Goal: Task Accomplishment & Management: Complete application form

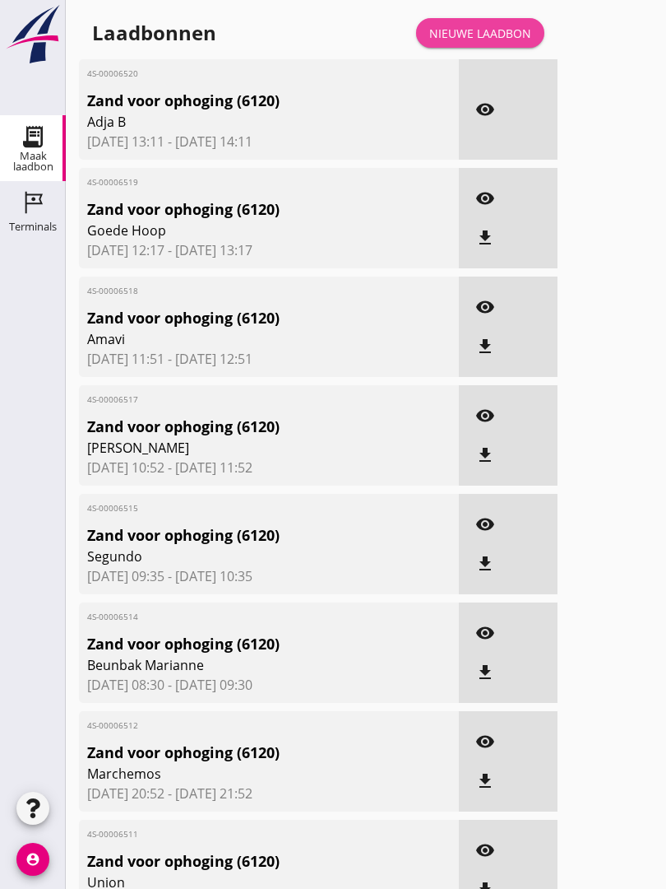
click at [499, 42] on div "Nieuwe laadbon" at bounding box center [481, 33] width 102 height 17
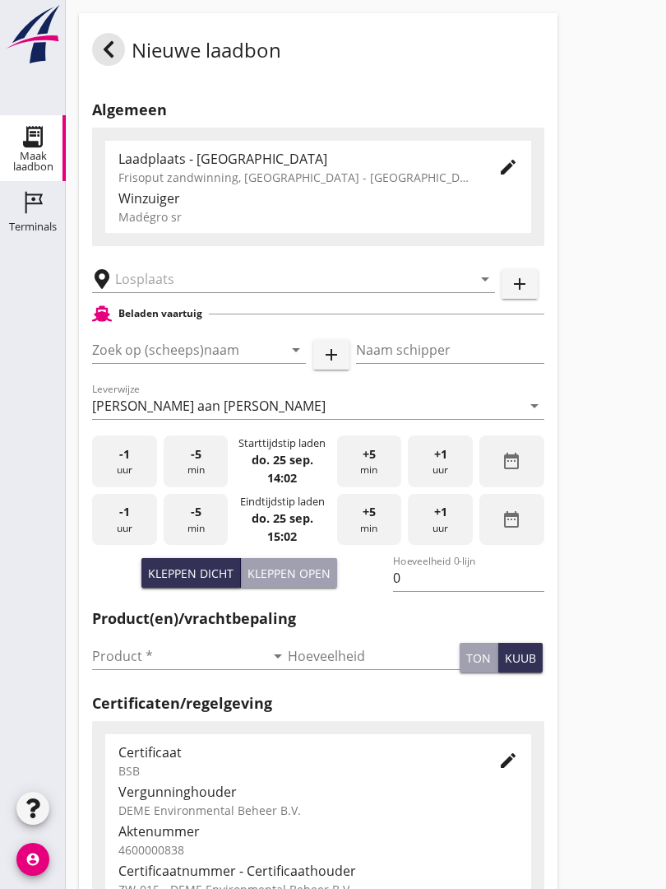
click at [177, 292] on input "text" at bounding box center [282, 279] width 334 height 26
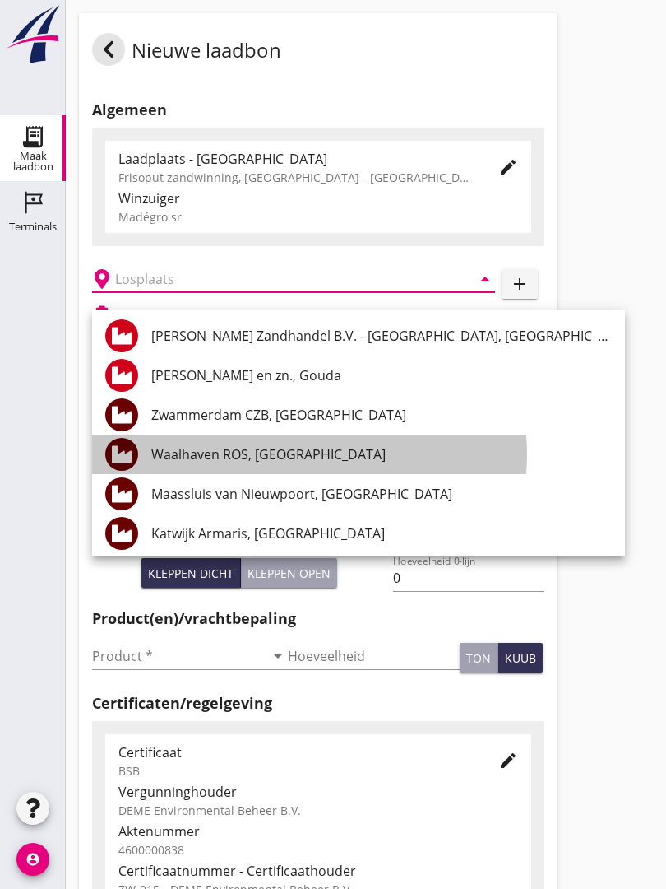
click at [309, 448] on div "Waalhaven ROS, [GEOGRAPHIC_DATA]" at bounding box center [381, 454] width 461 height 20
type input "Waalhaven ROS, [GEOGRAPHIC_DATA]"
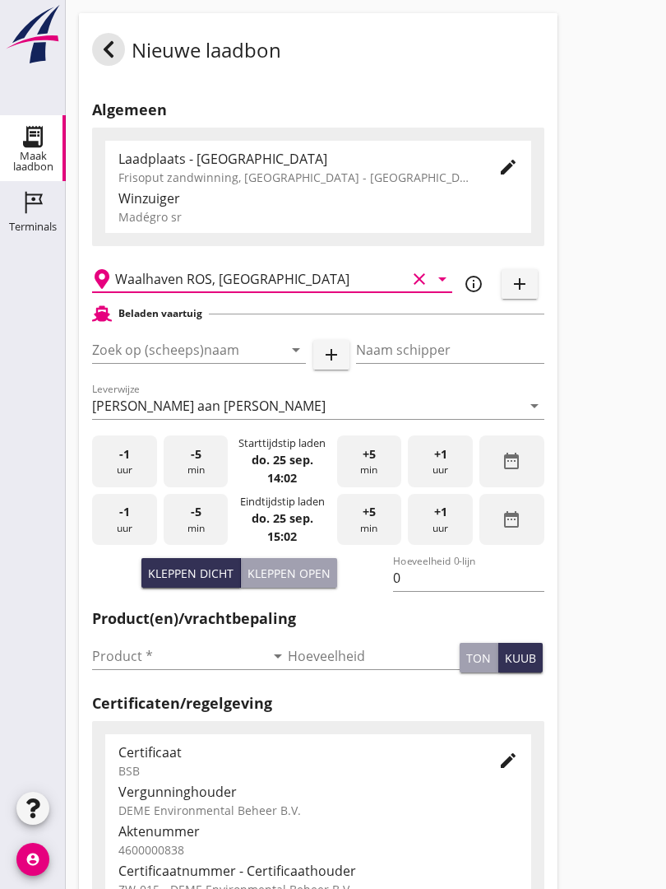
click at [208, 363] on input "Zoek op (scheeps)naam" at bounding box center [176, 350] width 168 height 26
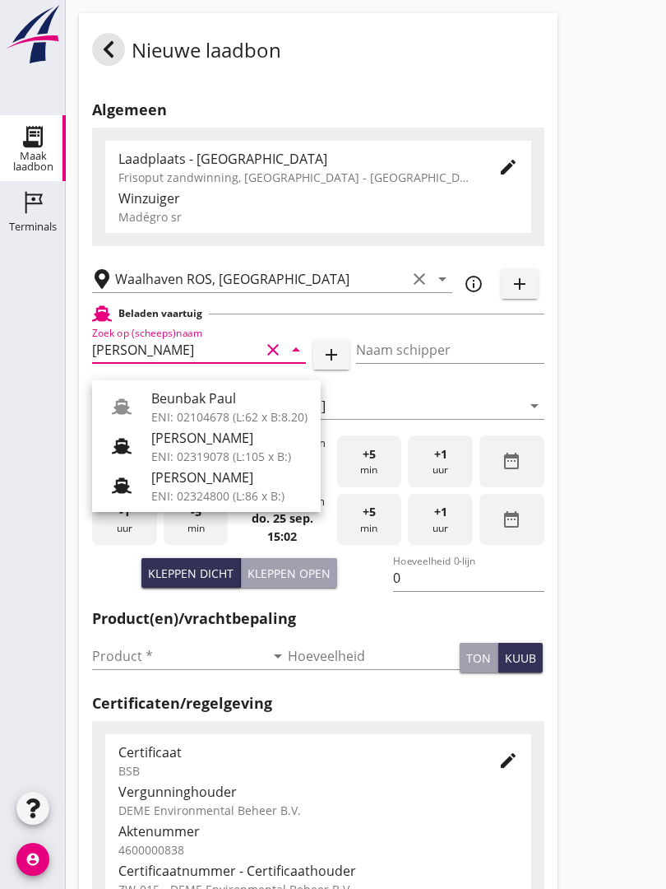
click at [202, 400] on div "Beunbak Paul" at bounding box center [229, 398] width 156 height 20
type input "Beunbak Paul"
type input "[PERSON_NAME]"
type input "576"
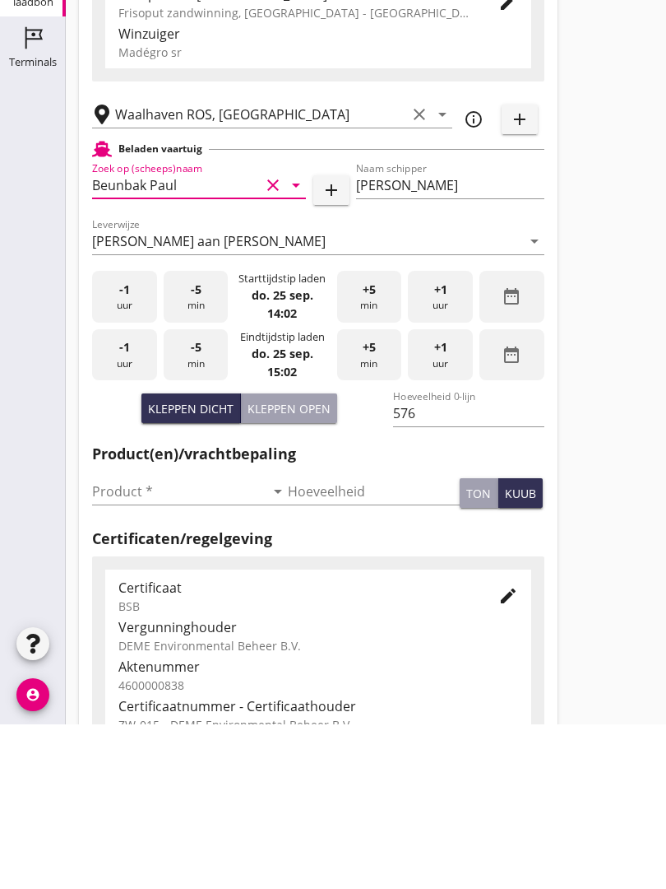
click at [123, 643] on input "Product *" at bounding box center [178, 656] width 173 height 26
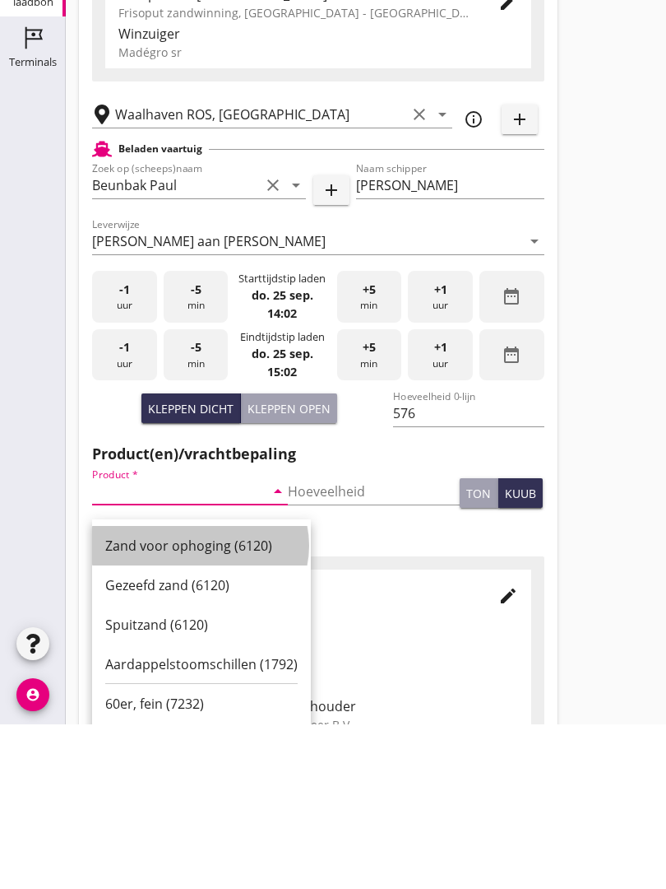
click at [181, 700] on div "Zand voor ophoging (6120)" at bounding box center [201, 710] width 193 height 20
type input "Zand voor ophoging (6120)"
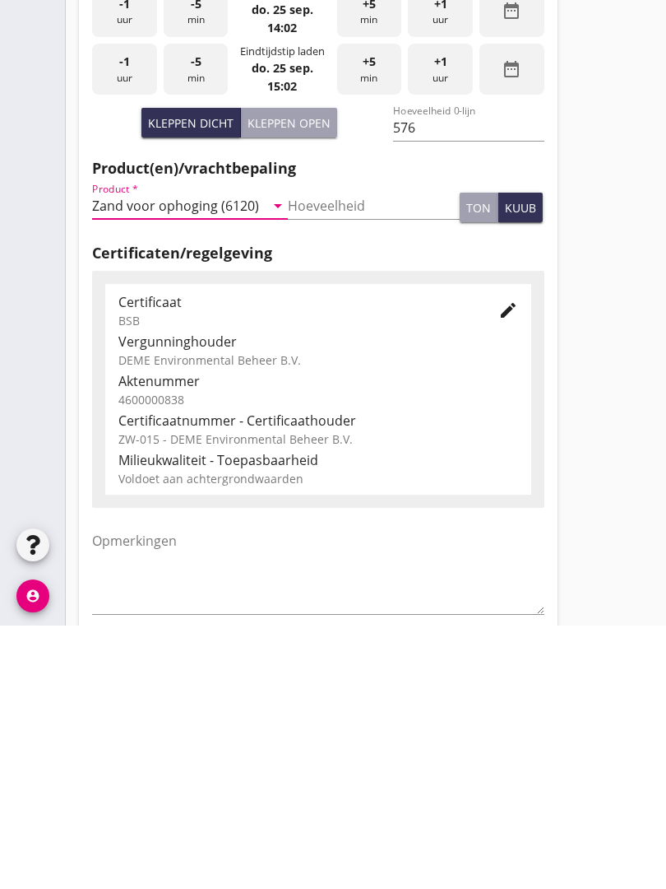
scroll to position [288, 0]
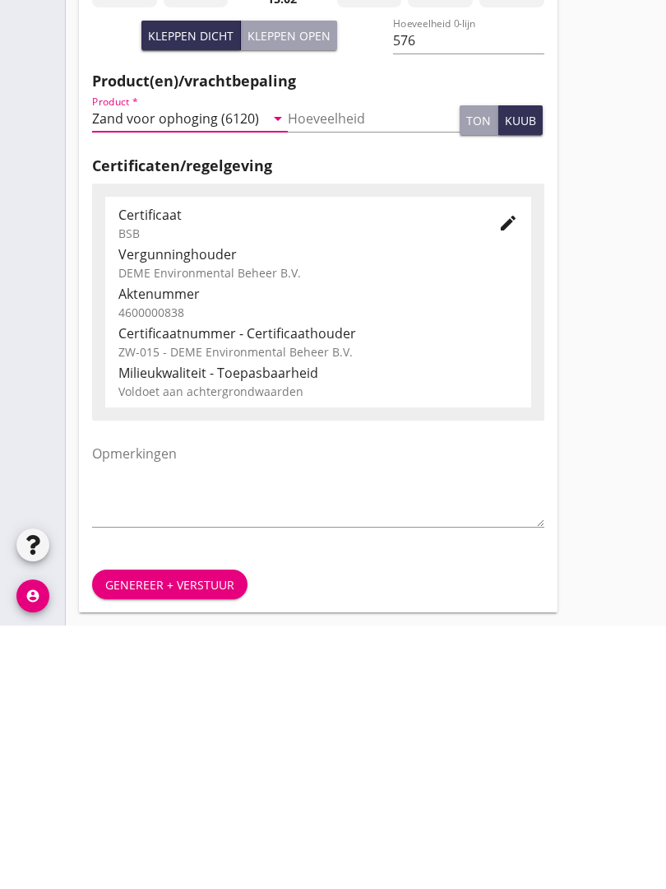
click at [179, 839] on div "Genereer + verstuur" at bounding box center [169, 847] width 129 height 17
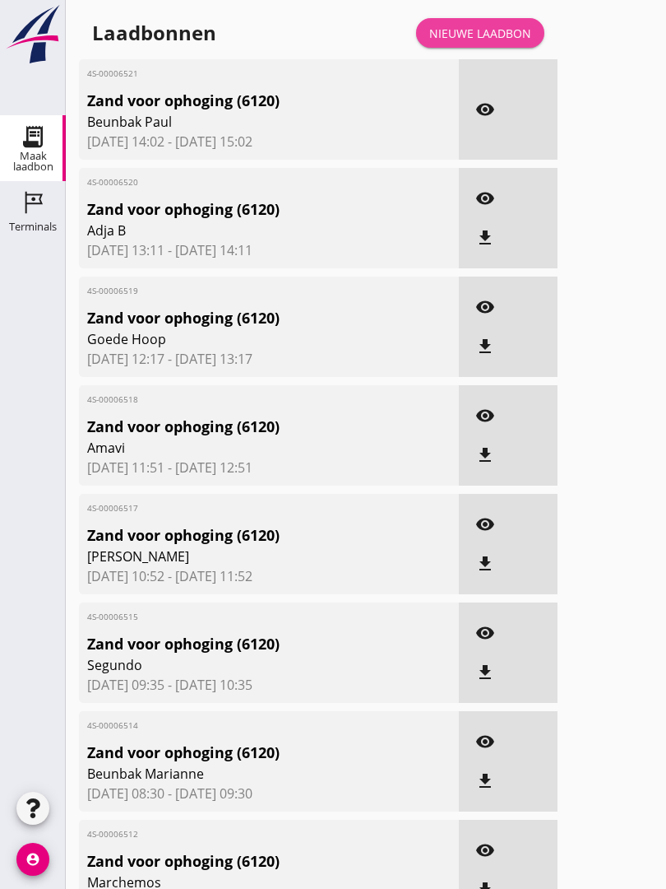
click at [506, 42] on div "Nieuwe laadbon" at bounding box center [481, 33] width 102 height 17
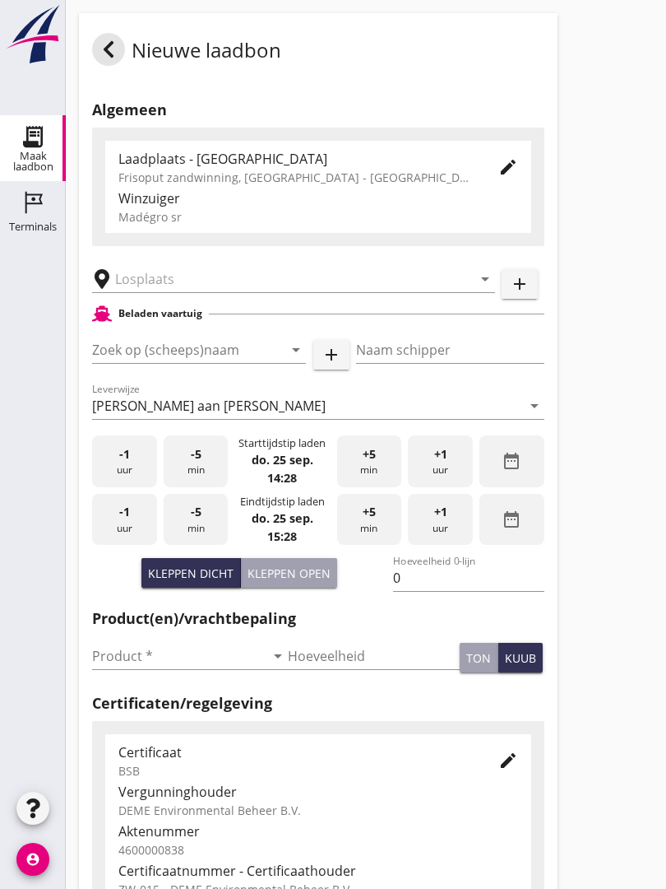
click at [216, 288] on input "text" at bounding box center [282, 279] width 334 height 26
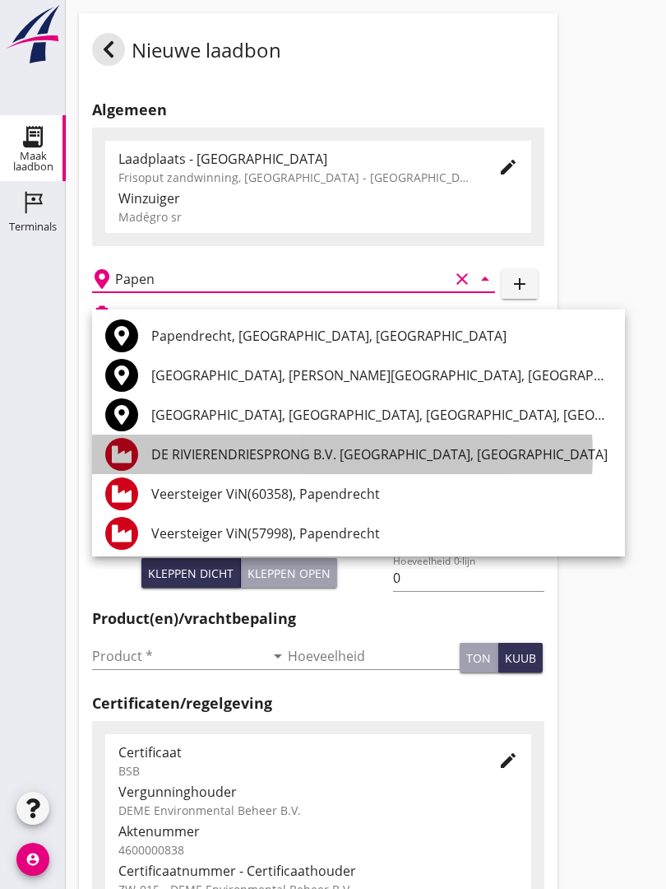
click at [365, 449] on div "DE RIVIERENDRIESPRONG B.V. [GEOGRAPHIC_DATA], [GEOGRAPHIC_DATA]" at bounding box center [381, 454] width 461 height 20
type input "DE RIVIERENDRIESPRONG B.V. [GEOGRAPHIC_DATA], [GEOGRAPHIC_DATA]"
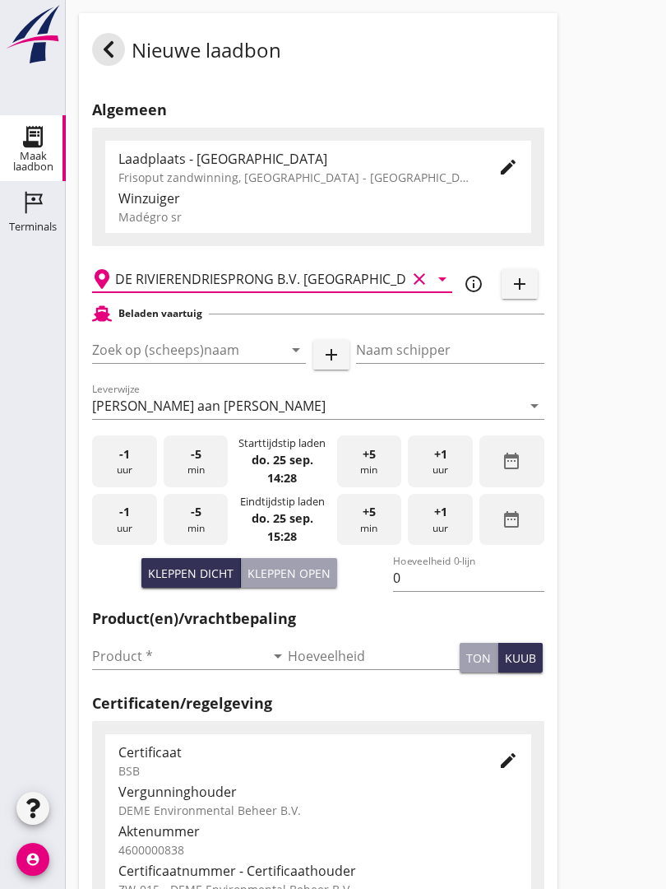
click at [225, 360] on input "Zoek op (scheeps)naam" at bounding box center [176, 350] width 168 height 26
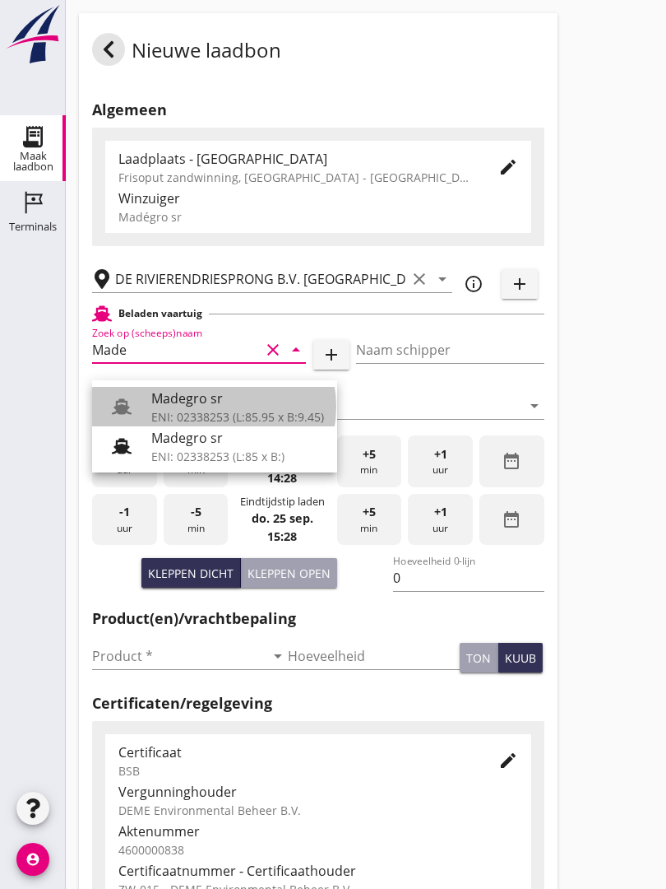
click at [213, 397] on div "Madegro sr" at bounding box center [237, 398] width 173 height 20
type input "Madegro sr"
type input "[PERSON_NAME]"
type input "1138"
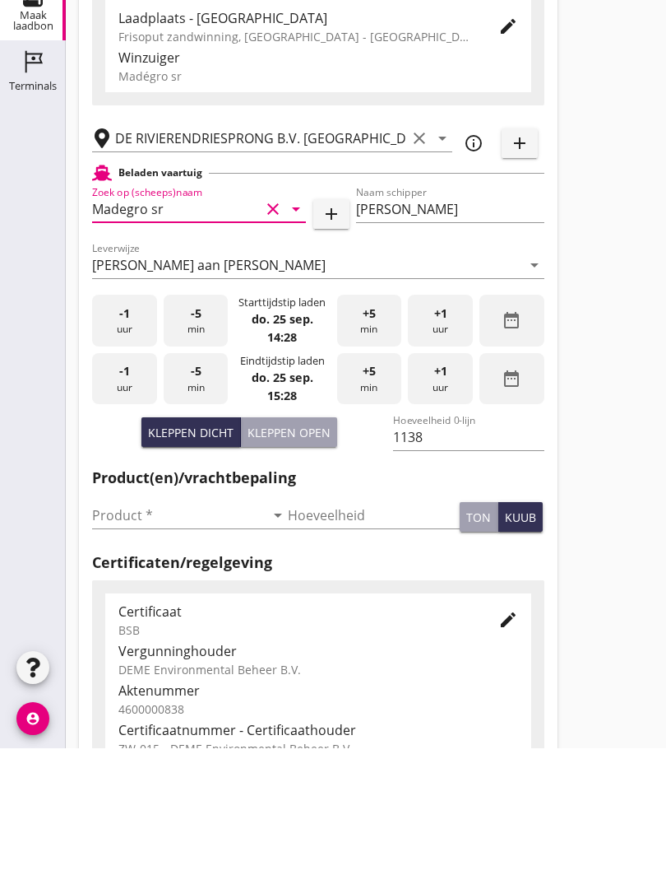
click at [123, 643] on input "Product *" at bounding box center [178, 656] width 173 height 26
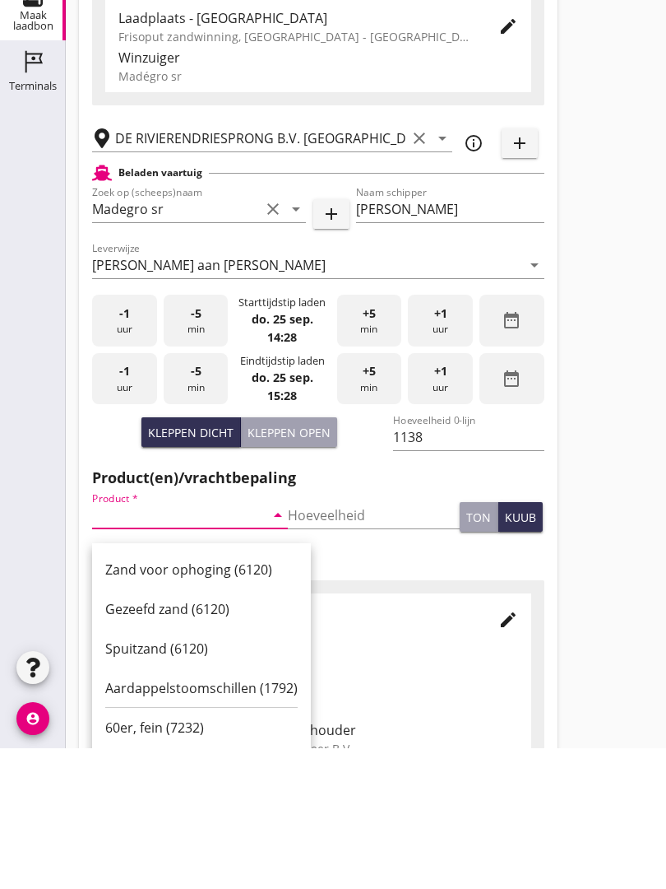
click at [210, 700] on div "Zand voor ophoging (6120)" at bounding box center [201, 710] width 193 height 20
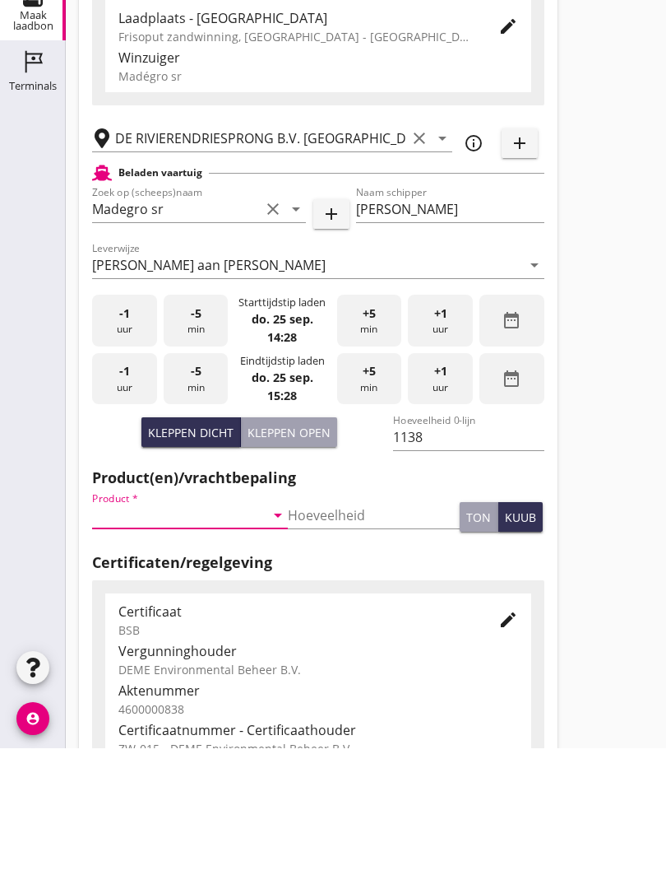
type input "Zand voor ophoging (6120)"
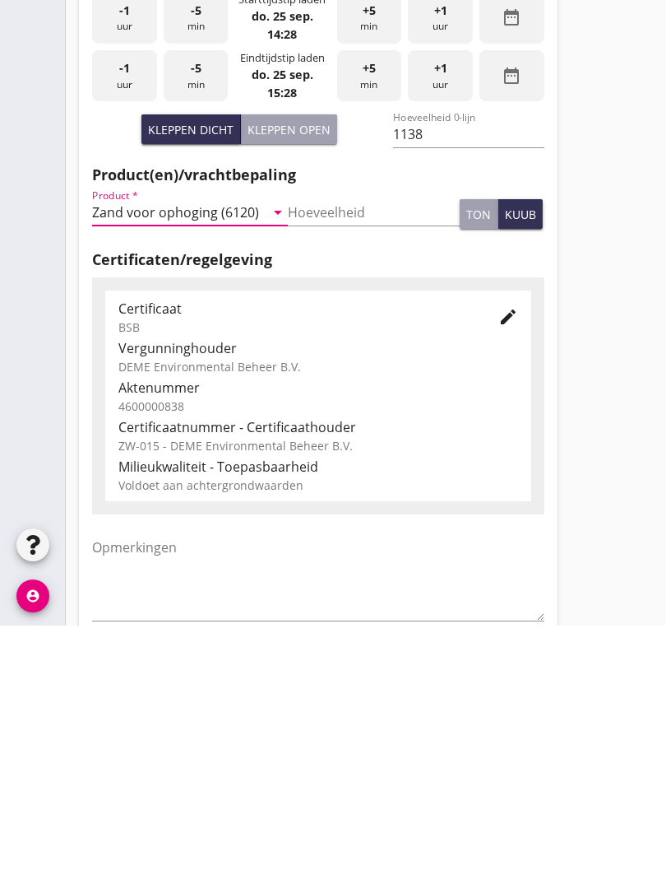
scroll to position [288, 0]
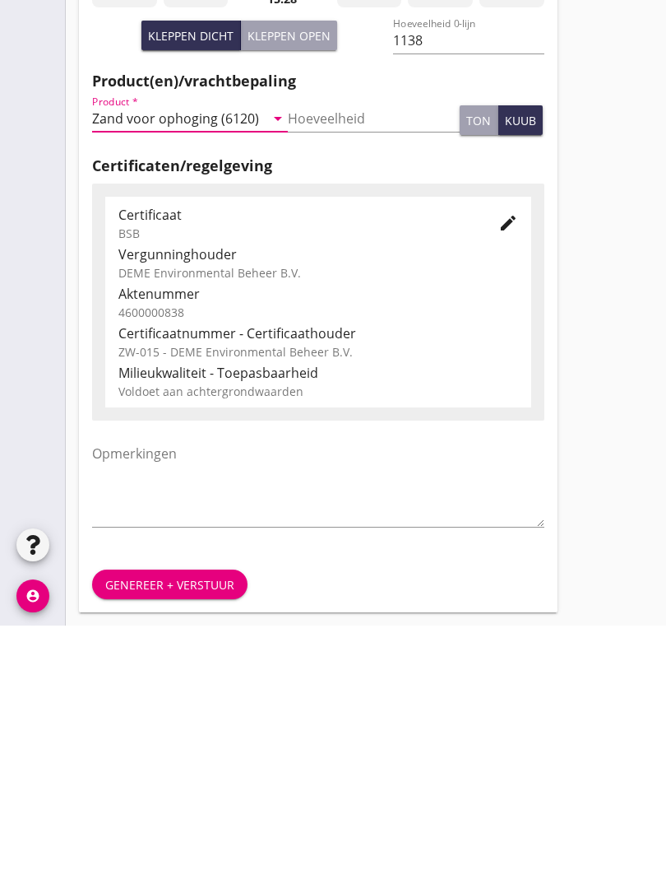
click at [168, 839] on div "Genereer + verstuur" at bounding box center [169, 847] width 129 height 17
